Goal: Check status

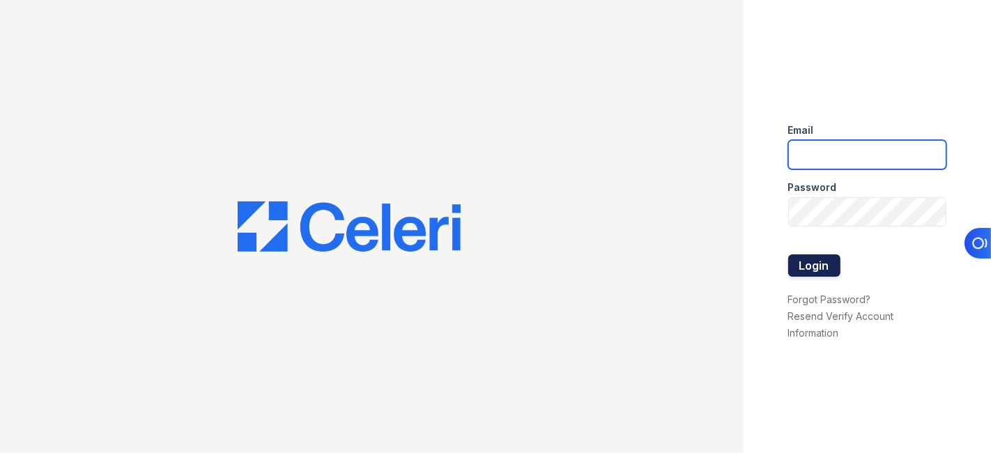
type input "[EMAIL_ADDRESS][DOMAIN_NAME]"
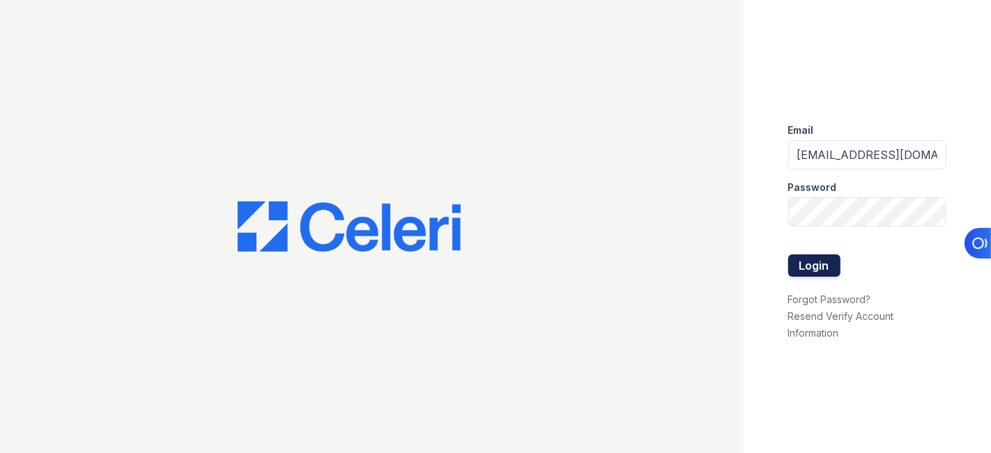
click at [817, 268] on button "Login" at bounding box center [814, 265] width 52 height 22
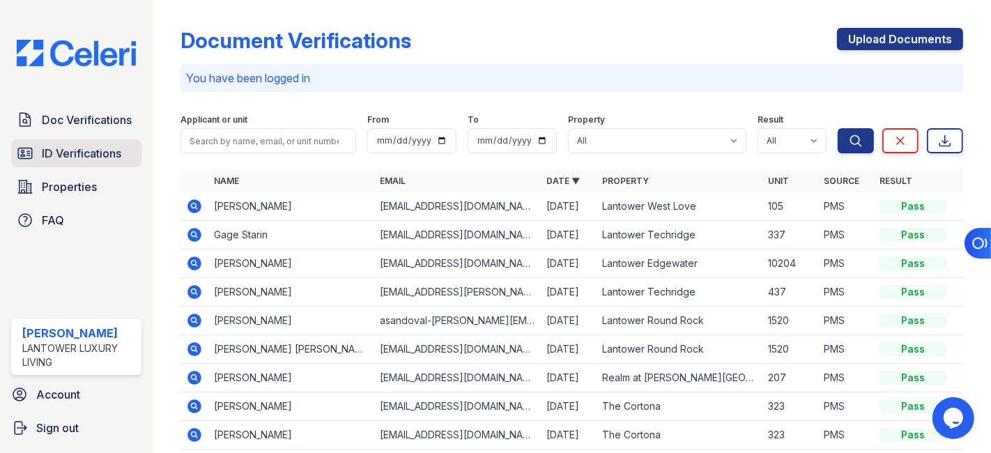
click at [89, 149] on span "ID Verifications" at bounding box center [81, 153] width 79 height 17
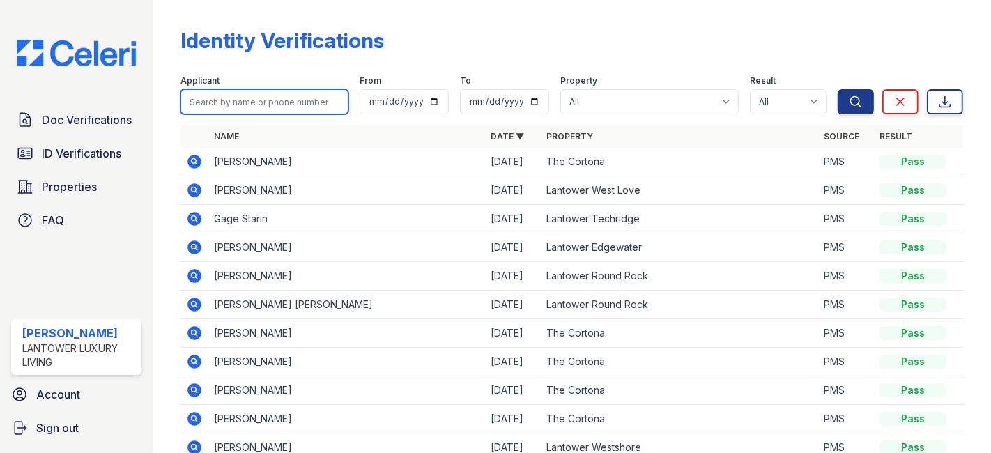
click at [263, 104] on input "search" at bounding box center [264, 101] width 168 height 25
paste input "[EMAIL_ADDRESS][DOMAIN_NAME]"
type input "[EMAIL_ADDRESS][DOMAIN_NAME]"
click at [838, 89] on button "Search" at bounding box center [856, 101] width 36 height 25
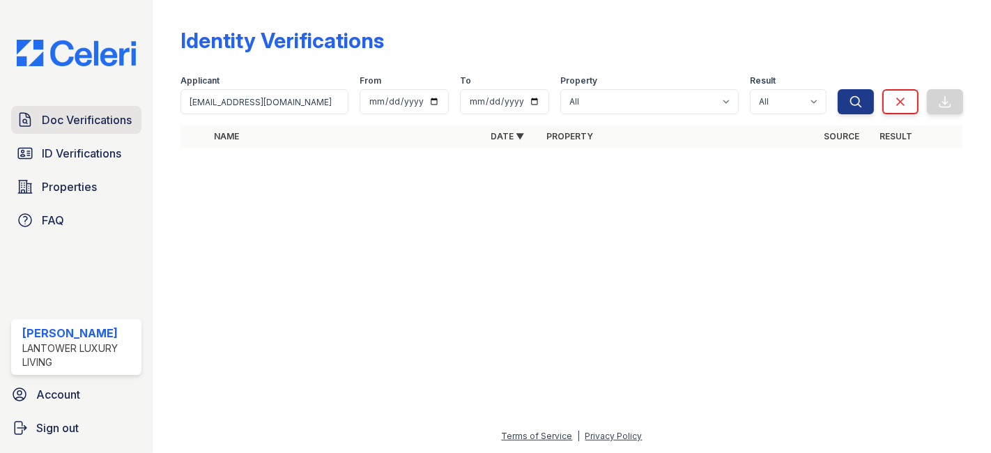
click at [87, 127] on span "Doc Verifications" at bounding box center [87, 119] width 90 height 17
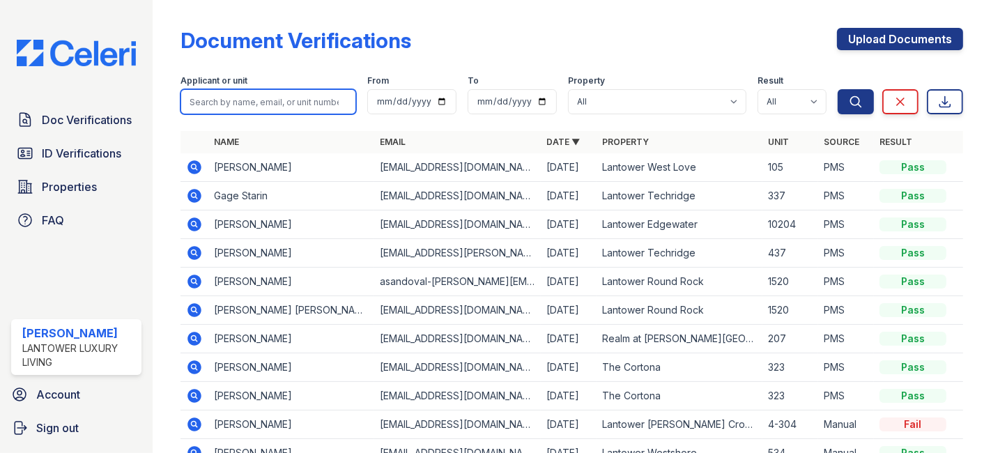
click at [224, 100] on input "search" at bounding box center [268, 101] width 176 height 25
paste input "[EMAIL_ADDRESS][DOMAIN_NAME]"
type input "[EMAIL_ADDRESS][DOMAIN_NAME]"
click at [838, 89] on button "Search" at bounding box center [856, 101] width 36 height 25
